Goal: Task Accomplishment & Management: Use online tool/utility

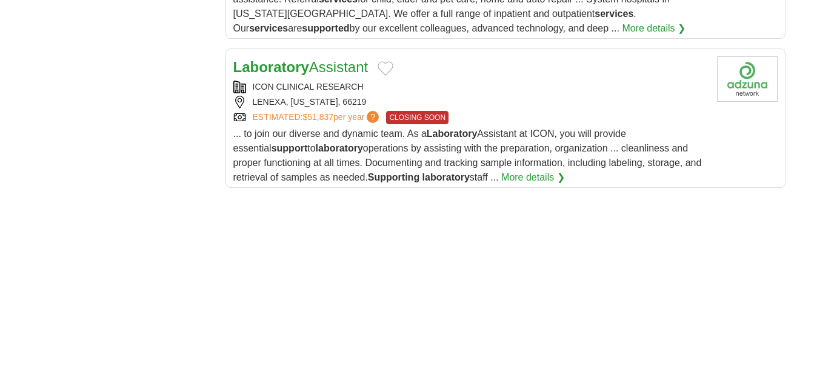
scroll to position [1615, 0]
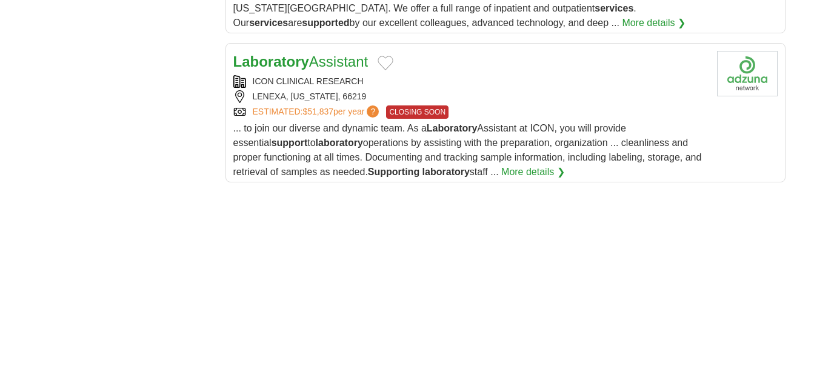
click at [556, 110] on div "ESTIMATED: $51,837 per year ? CLOSING SOON" at bounding box center [470, 111] width 474 height 13
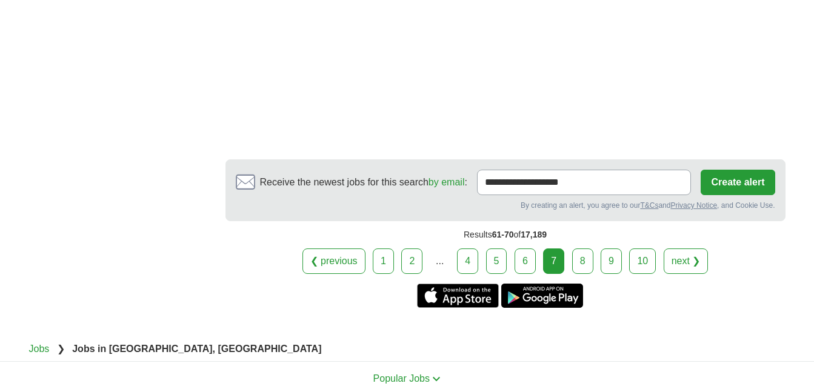
scroll to position [2285, 0]
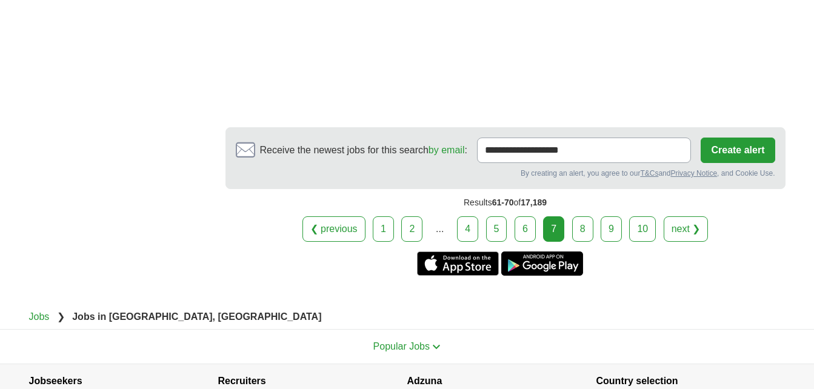
click at [586, 239] on link "8" at bounding box center [582, 228] width 21 height 25
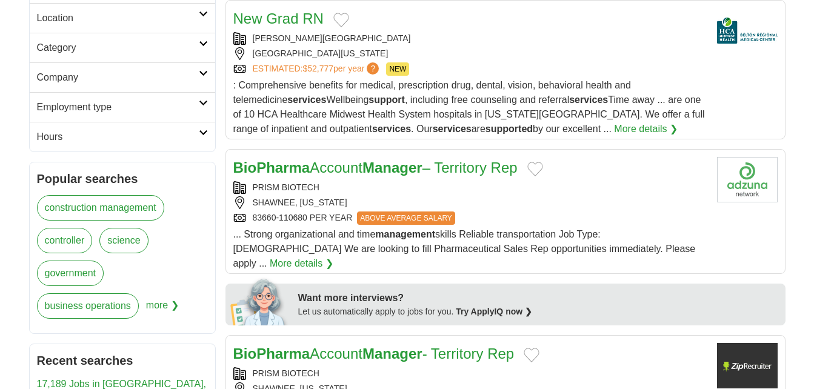
scroll to position [412, 0]
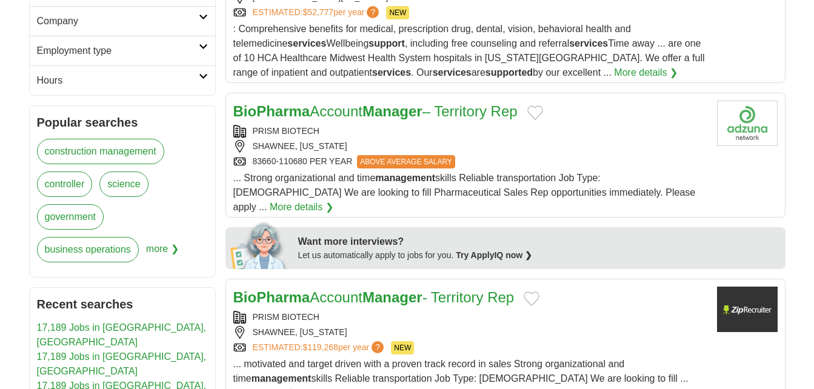
click at [568, 158] on div "83660-110680 PER YEAR ABOVE AVERAGE SALARY" at bounding box center [470, 161] width 474 height 13
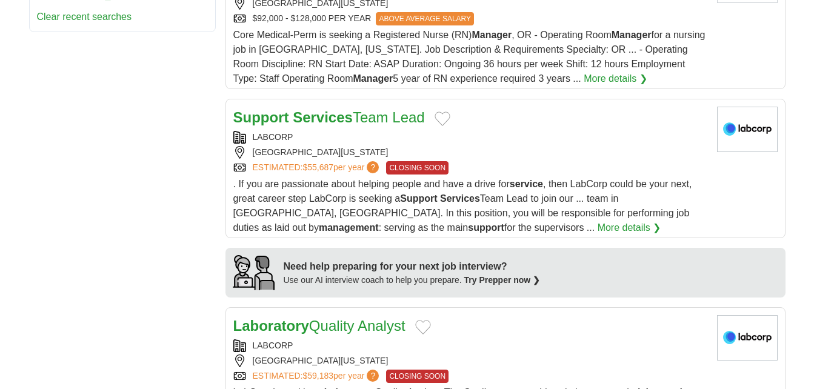
scroll to position [904, 0]
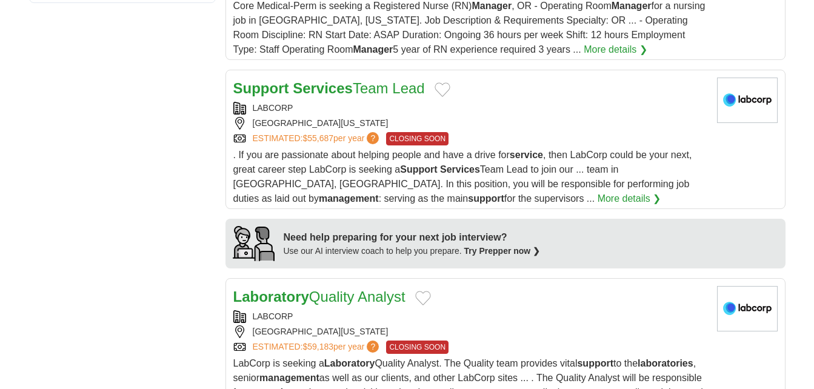
click at [568, 102] on div "LABCORP" at bounding box center [470, 108] width 474 height 13
click at [632, 340] on div "ESTIMATED: $59,183 per year ? CLOSING SOON" at bounding box center [470, 346] width 474 height 13
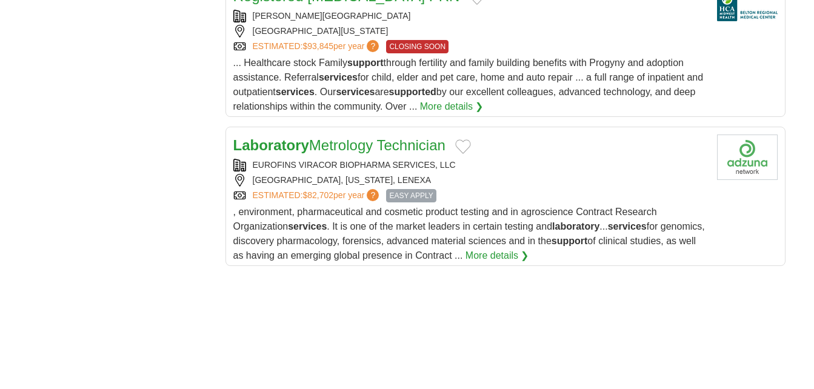
scroll to position [1519, 0]
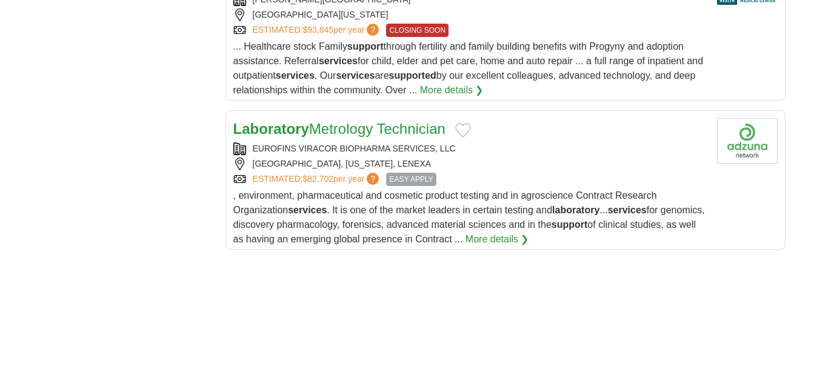
click at [585, 190] on span ", environment, pharmaceutical and cosmetic product testing and in agroscience C…" at bounding box center [468, 217] width 471 height 54
click at [425, 173] on span "EASY APPLY" at bounding box center [411, 179] width 50 height 13
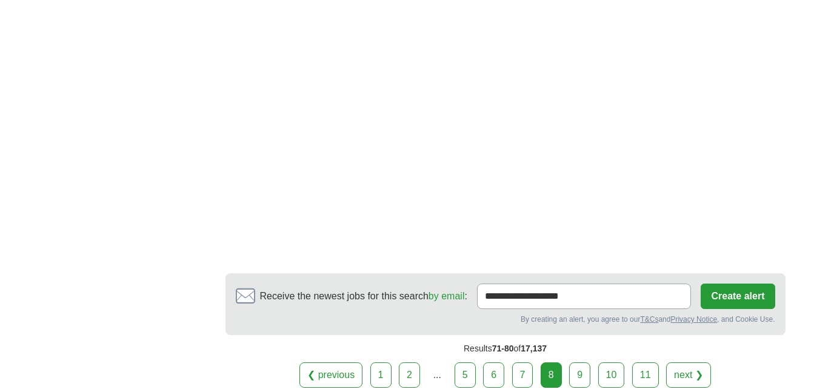
scroll to position [2118, 0]
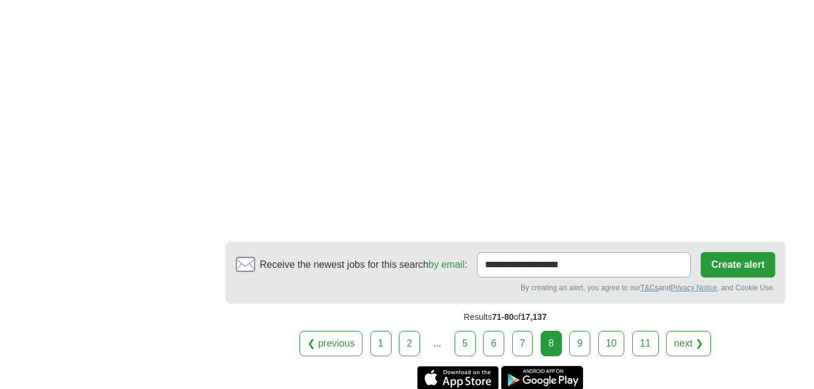
click at [585, 331] on link "9" at bounding box center [579, 343] width 21 height 25
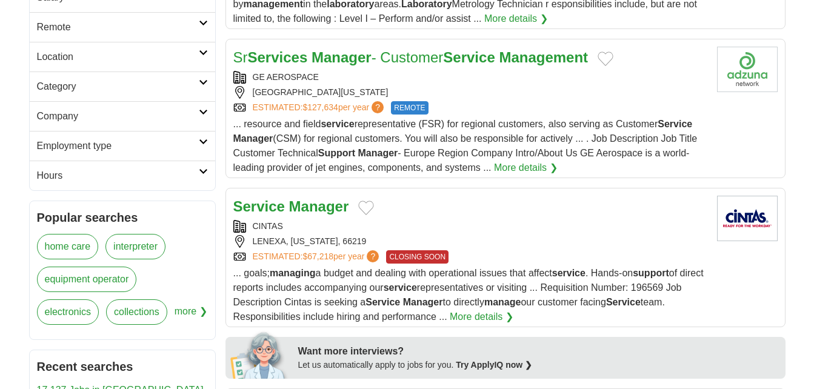
scroll to position [332, 0]
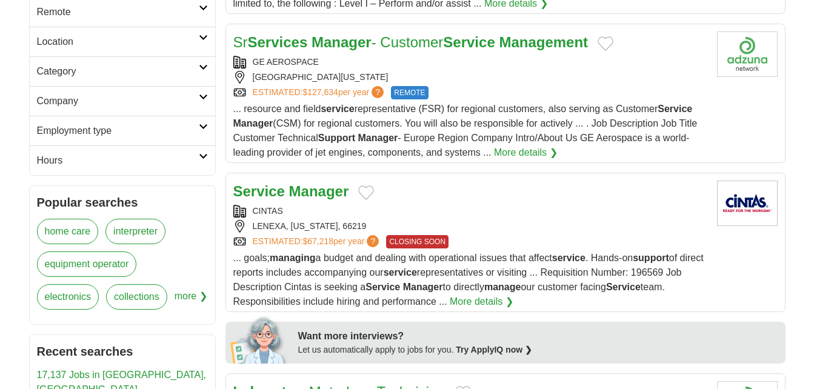
click at [576, 87] on div "ESTIMATED: $127,634 per year ? REMOTE" at bounding box center [470, 92] width 474 height 13
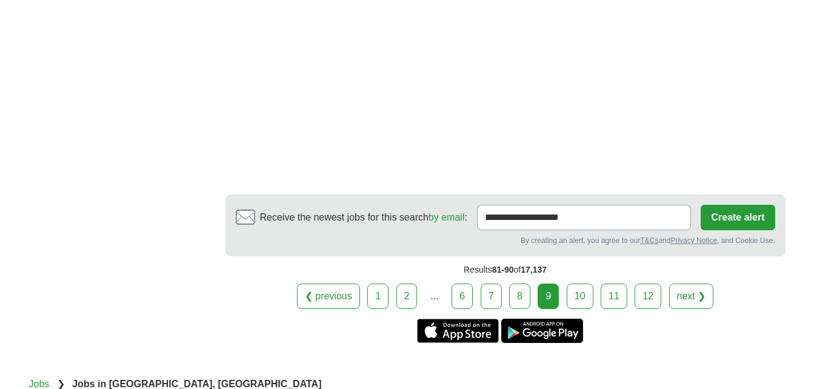
scroll to position [2367, 0]
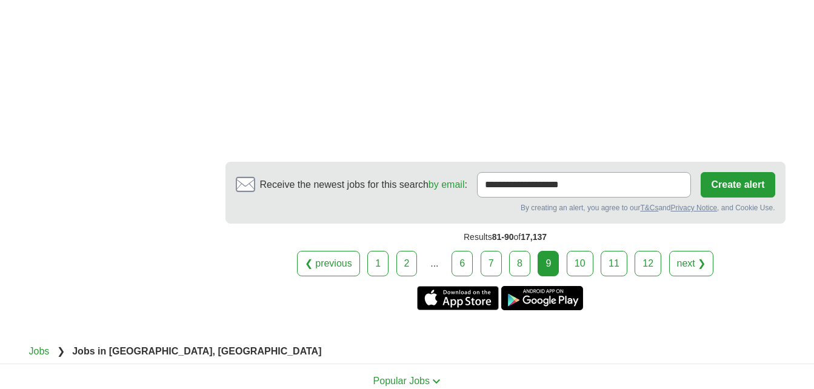
click at [571, 251] on link "10" at bounding box center [579, 263] width 27 height 25
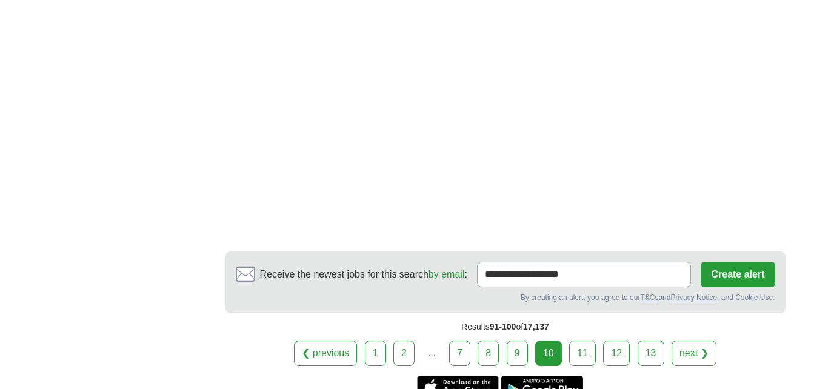
scroll to position [2221, 0]
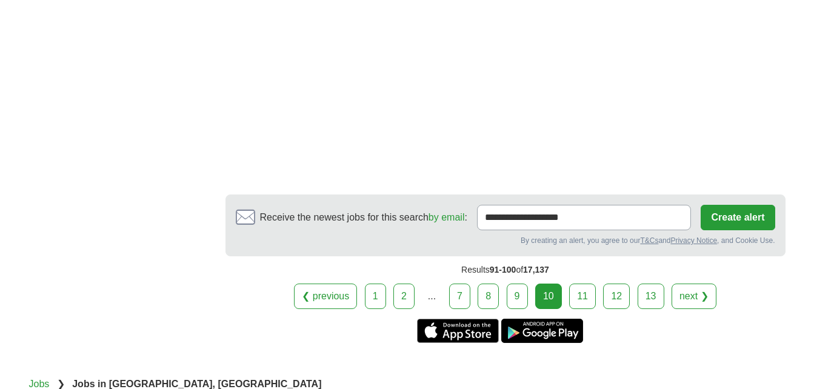
click at [580, 284] on link "11" at bounding box center [582, 296] width 27 height 25
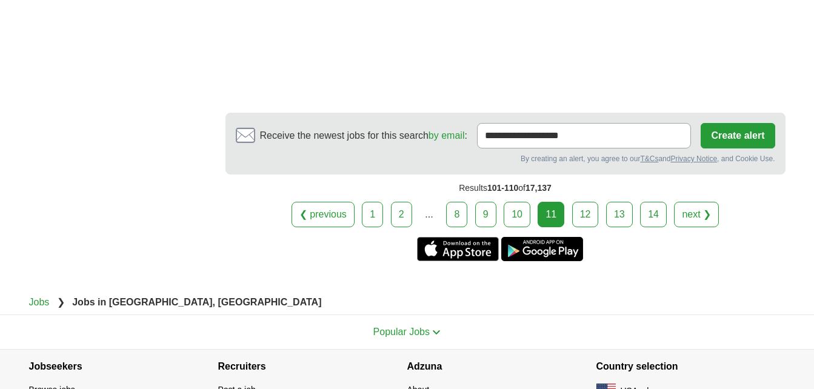
scroll to position [2311, 0]
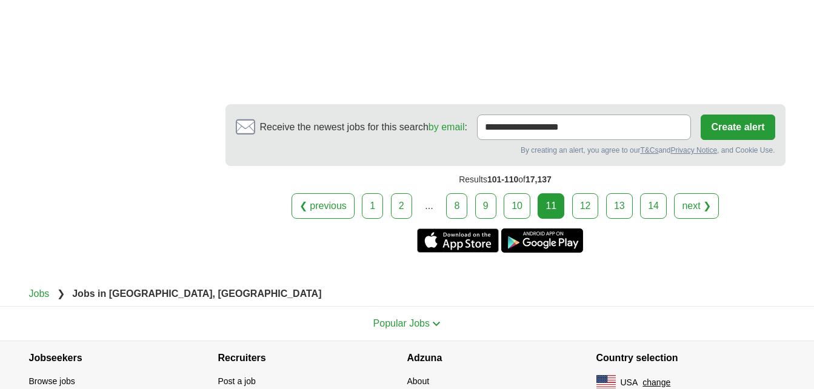
click at [580, 208] on link "12" at bounding box center [585, 205] width 27 height 25
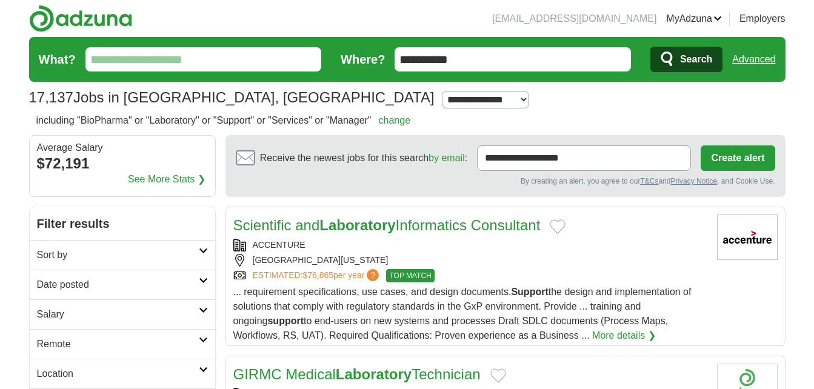
click at [408, 230] on link "Scientific and Laboratory Informatics Consultant" at bounding box center [386, 225] width 307 height 16
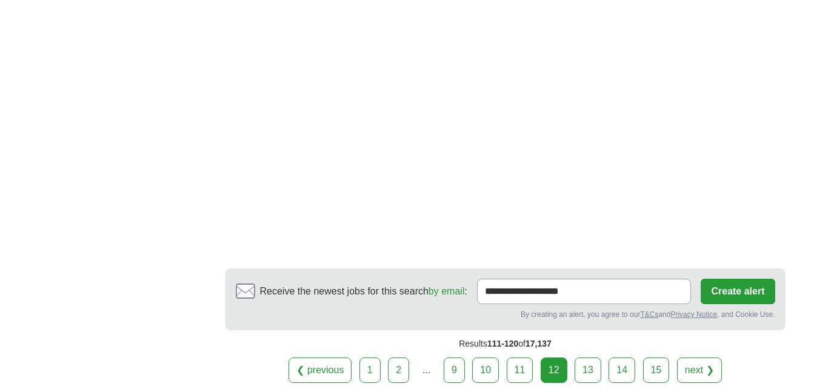
scroll to position [2164, 0]
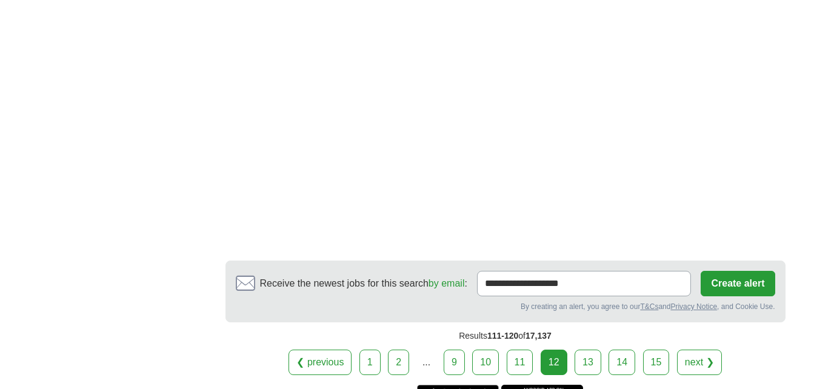
click at [588, 354] on link "13" at bounding box center [587, 362] width 27 height 25
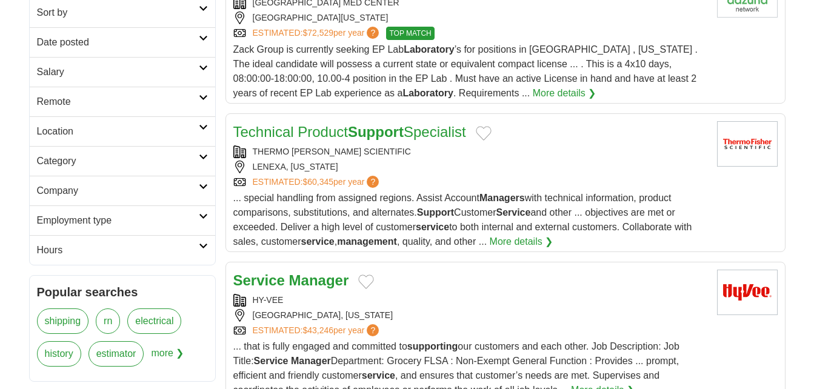
scroll to position [267, 0]
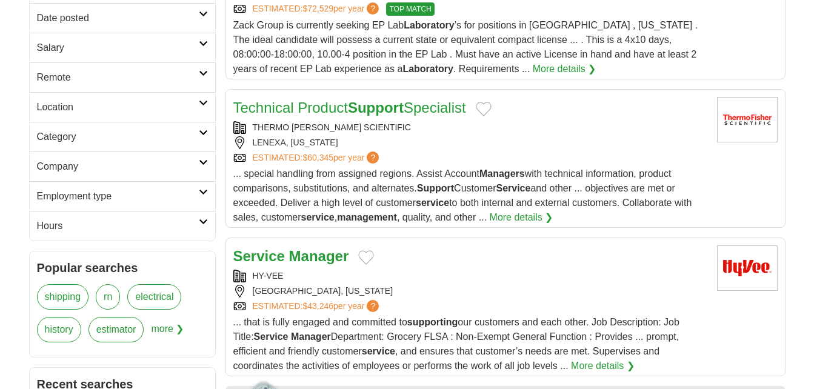
click at [599, 199] on span "... special handling from assigned regions. Assist Account Managers with techni…" at bounding box center [462, 195] width 459 height 54
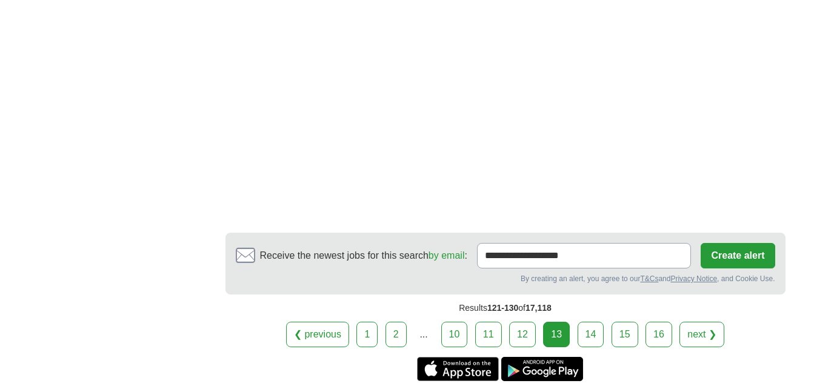
scroll to position [2197, 0]
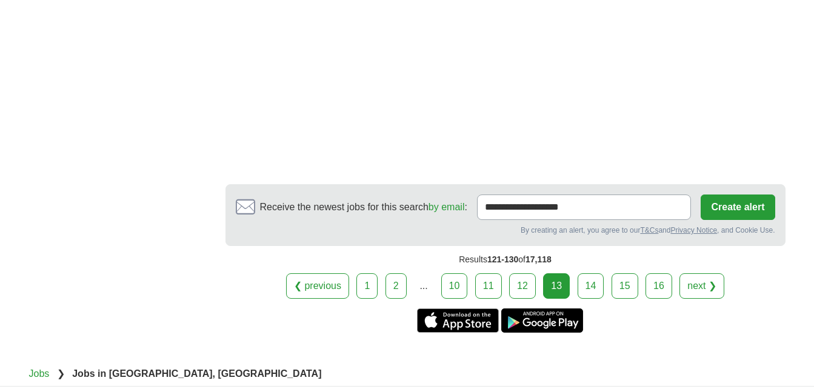
click at [596, 273] on link "14" at bounding box center [590, 285] width 27 height 25
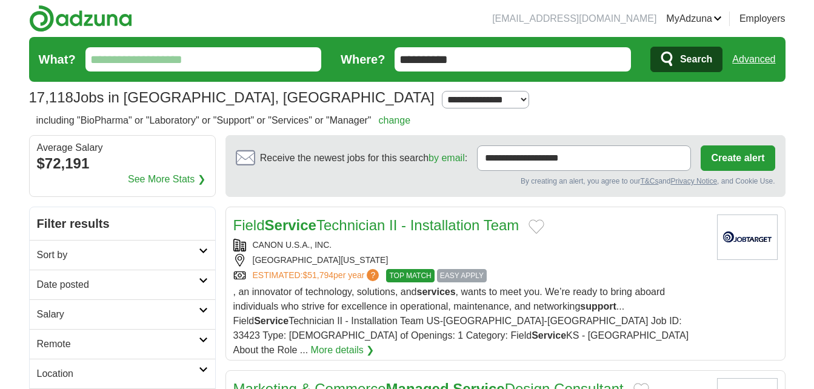
click at [442, 102] on select "**********" at bounding box center [485, 100] width 87 height 18
select select "**"
click at [442, 91] on select "**********" at bounding box center [485, 100] width 87 height 18
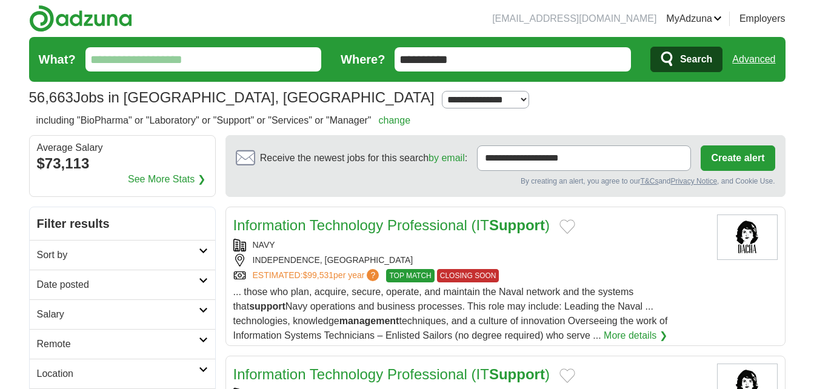
click at [205, 282] on icon at bounding box center [203, 280] width 9 height 6
click at [200, 251] on icon at bounding box center [203, 251] width 9 height 6
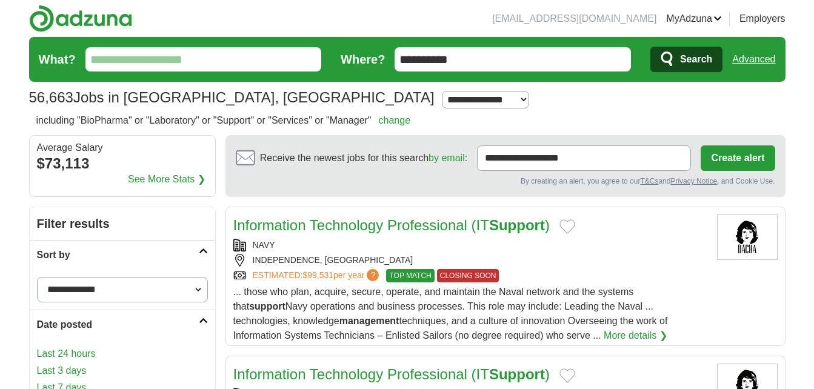
click at [191, 292] on select "**********" at bounding box center [122, 289] width 171 height 25
select select "**********"
click at [37, 277] on select "**********" at bounding box center [122, 289] width 171 height 25
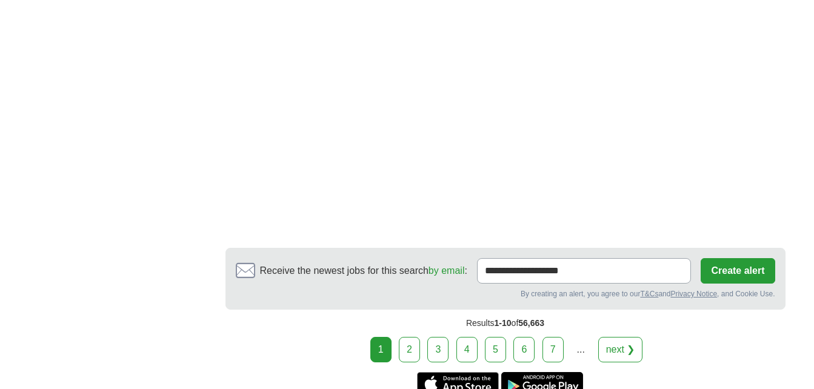
scroll to position [2221, 0]
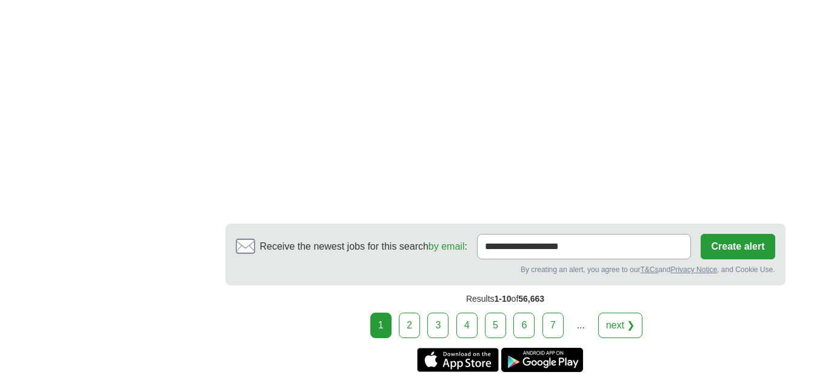
click at [410, 313] on link "2" at bounding box center [409, 325] width 21 height 25
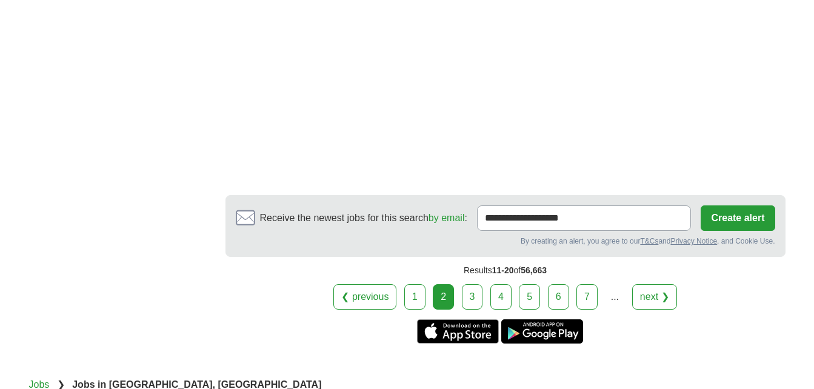
scroll to position [1914, 0]
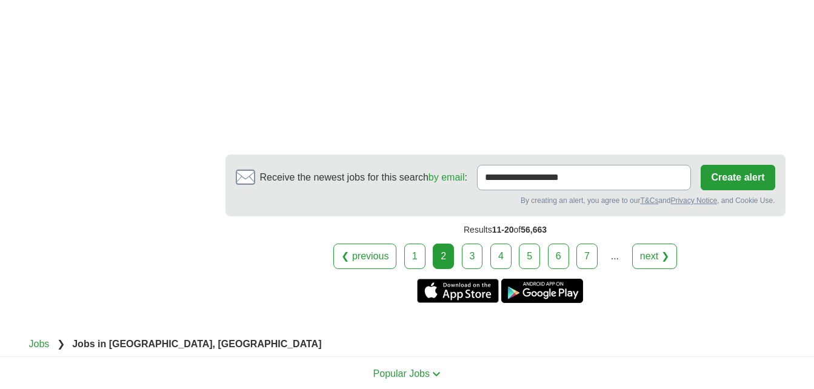
click at [464, 265] on link "3" at bounding box center [472, 256] width 21 height 25
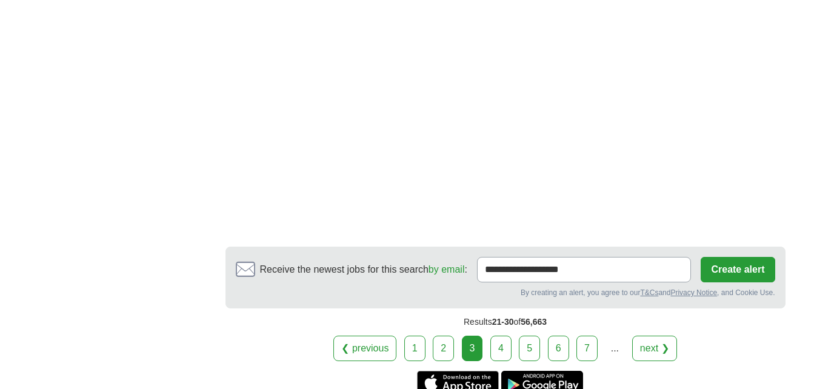
scroll to position [2245, 0]
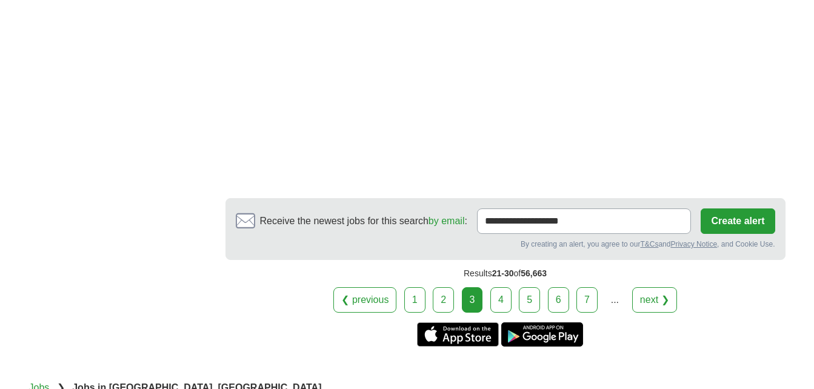
click at [495, 300] on link "4" at bounding box center [500, 299] width 21 height 25
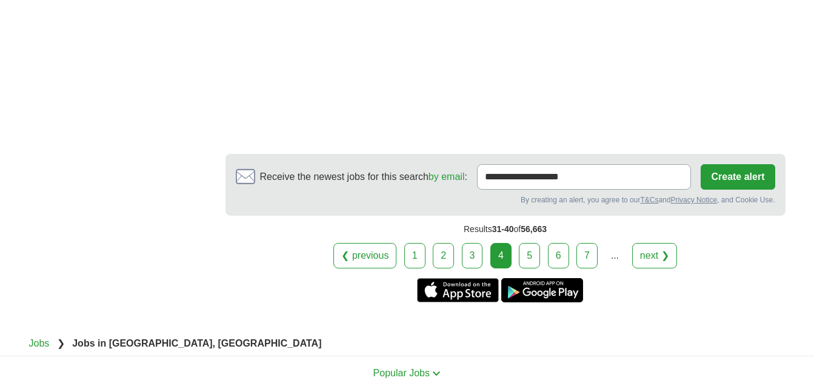
scroll to position [2331, 0]
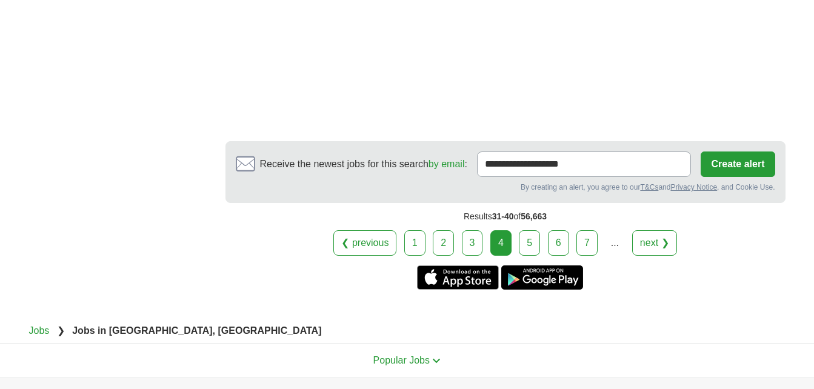
click at [537, 247] on link "5" at bounding box center [529, 242] width 21 height 25
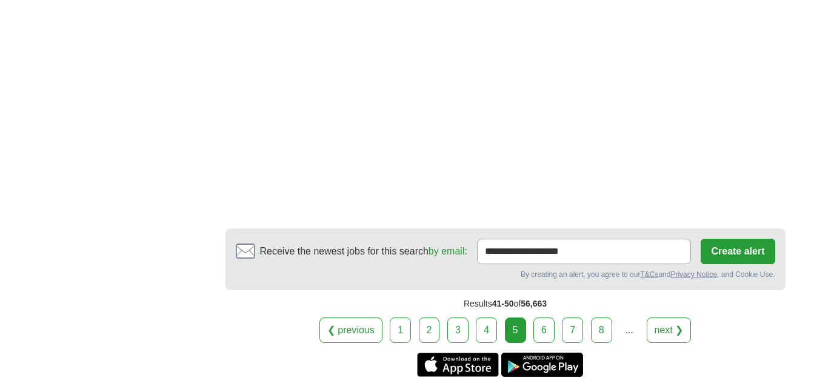
scroll to position [2287, 0]
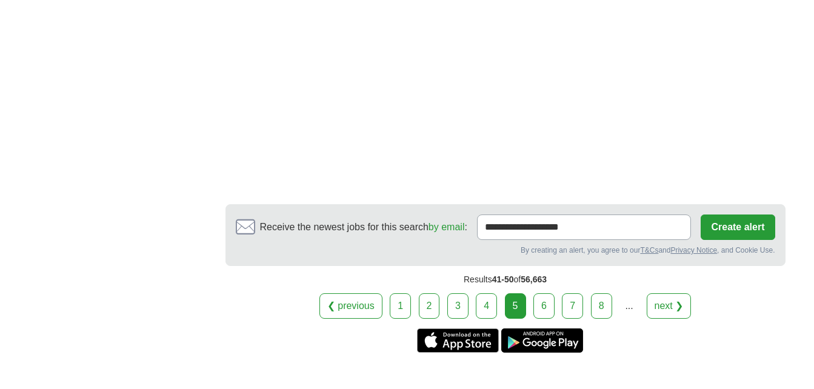
click at [541, 307] on link "6" at bounding box center [543, 305] width 21 height 25
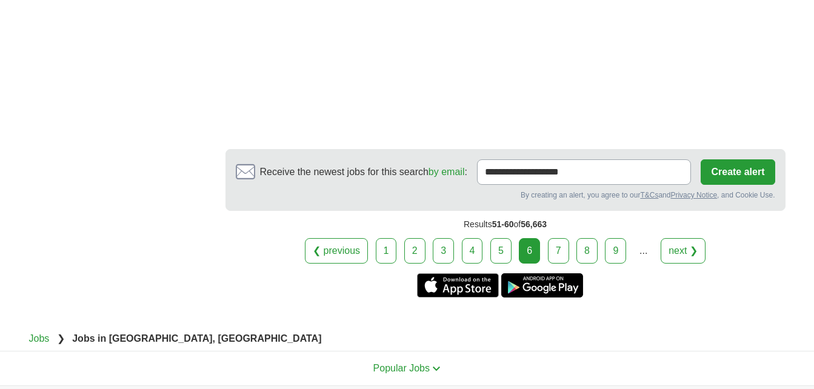
scroll to position [2294, 0]
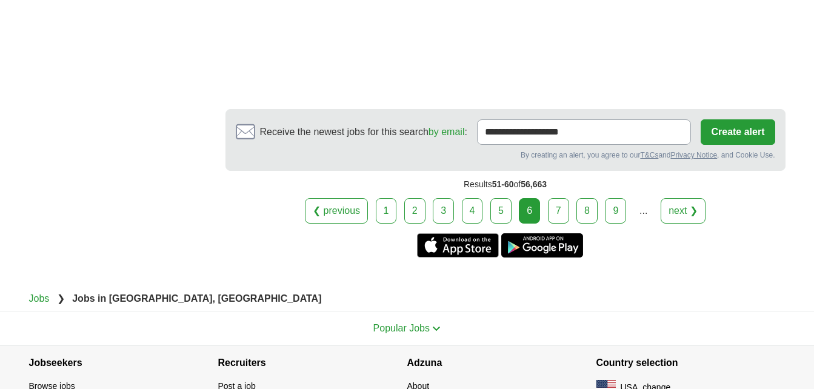
click at [556, 209] on link "7" at bounding box center [558, 210] width 21 height 25
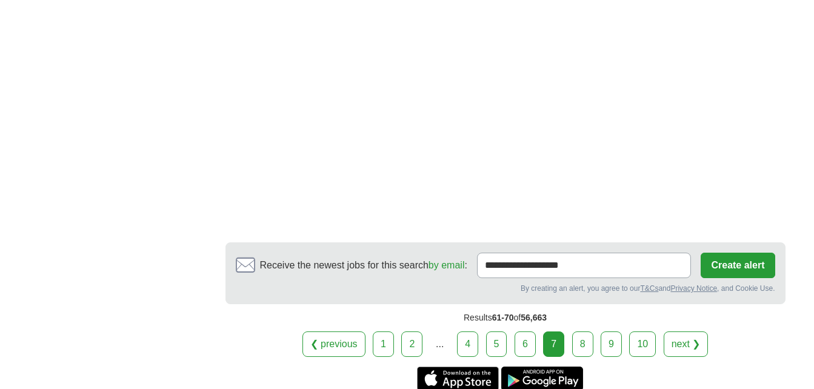
scroll to position [2181, 0]
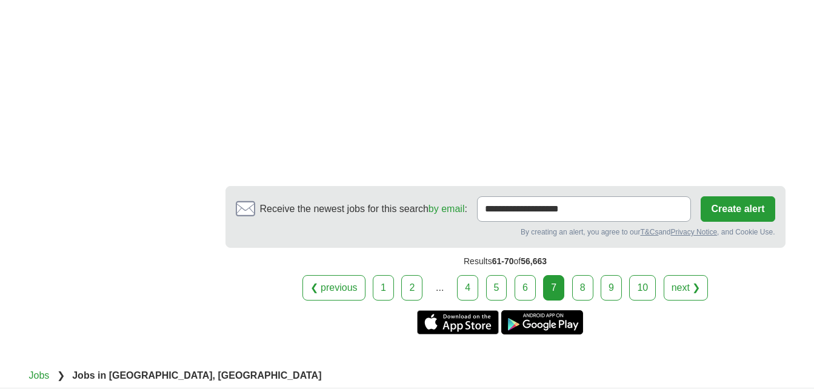
click at [586, 275] on link "8" at bounding box center [582, 287] width 21 height 25
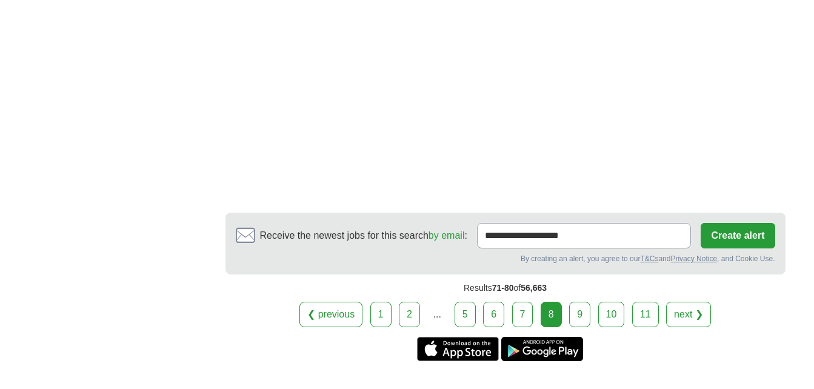
scroll to position [2360, 0]
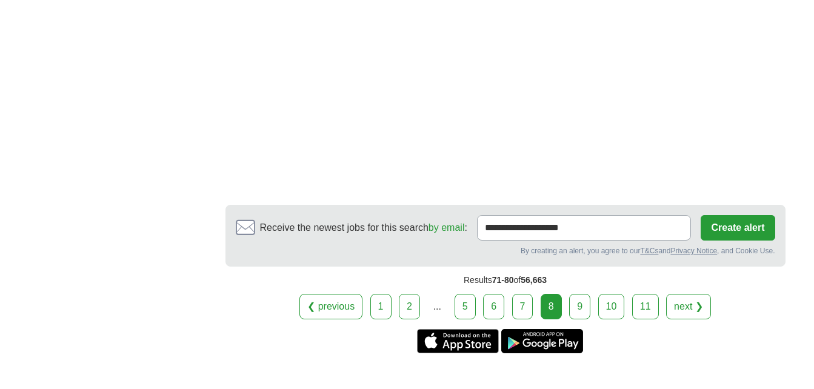
click at [582, 294] on link "9" at bounding box center [579, 306] width 21 height 25
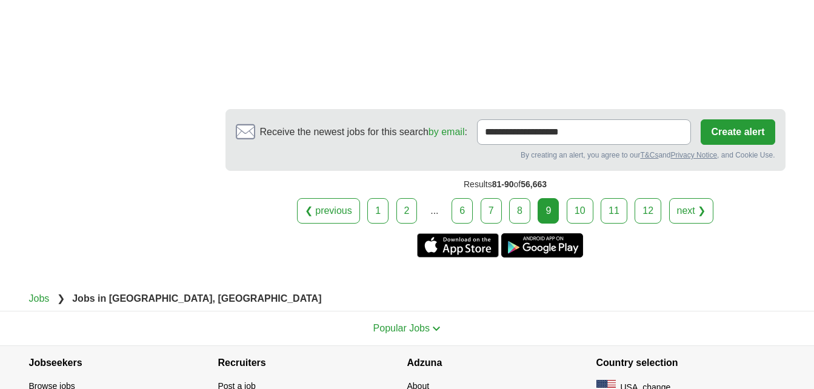
scroll to position [2447, 0]
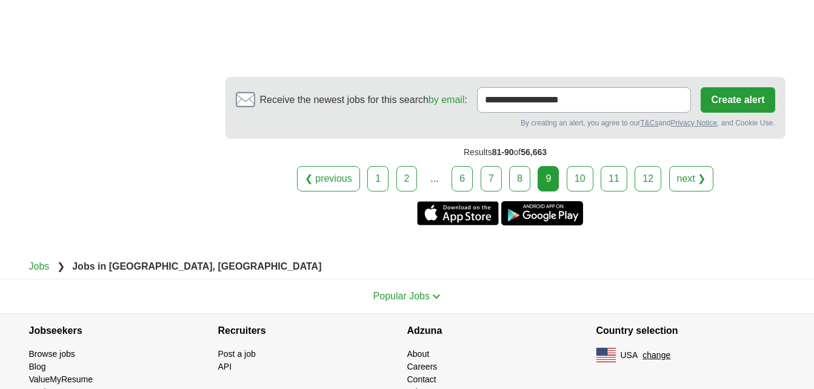
click at [587, 187] on link "10" at bounding box center [579, 178] width 27 height 25
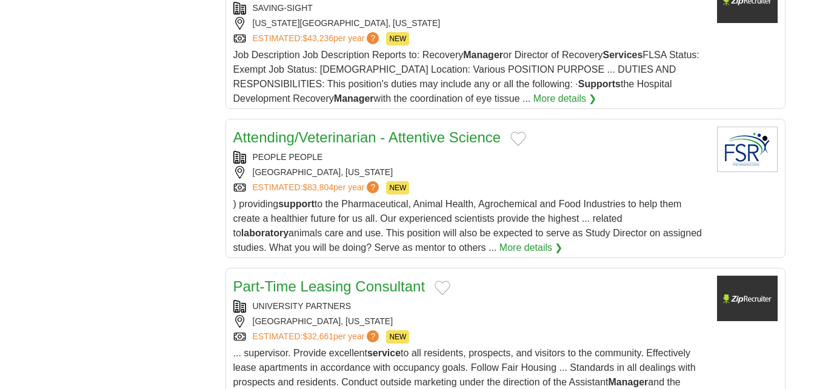
scroll to position [1527, 0]
